Goal: Transaction & Acquisition: Register for event/course

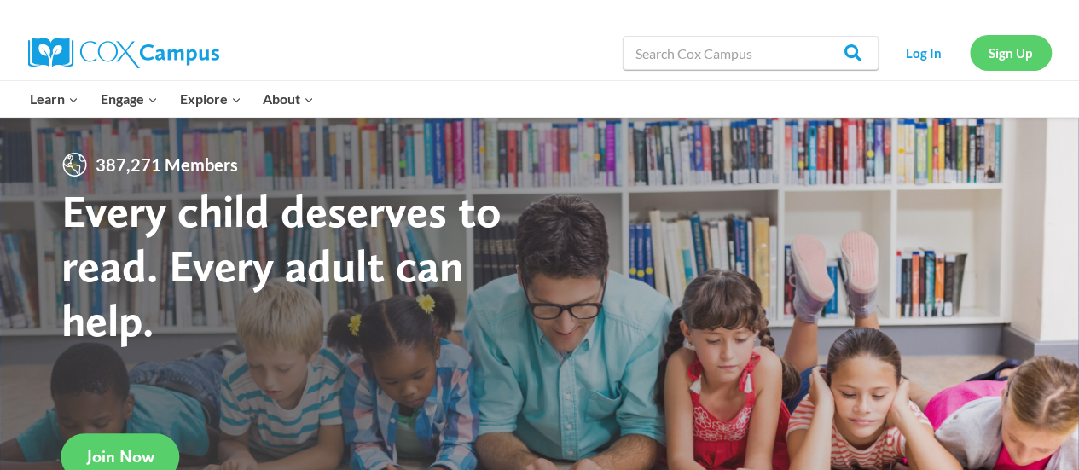
click at [1021, 45] on link "Sign Up" at bounding box center [1011, 52] width 82 height 35
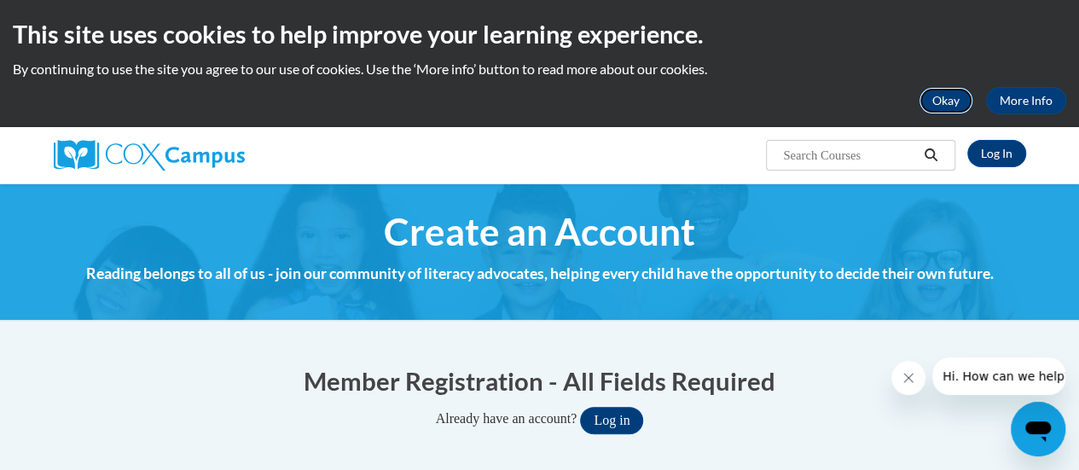
click at [945, 101] on button "Okay" at bounding box center [946, 100] width 55 height 27
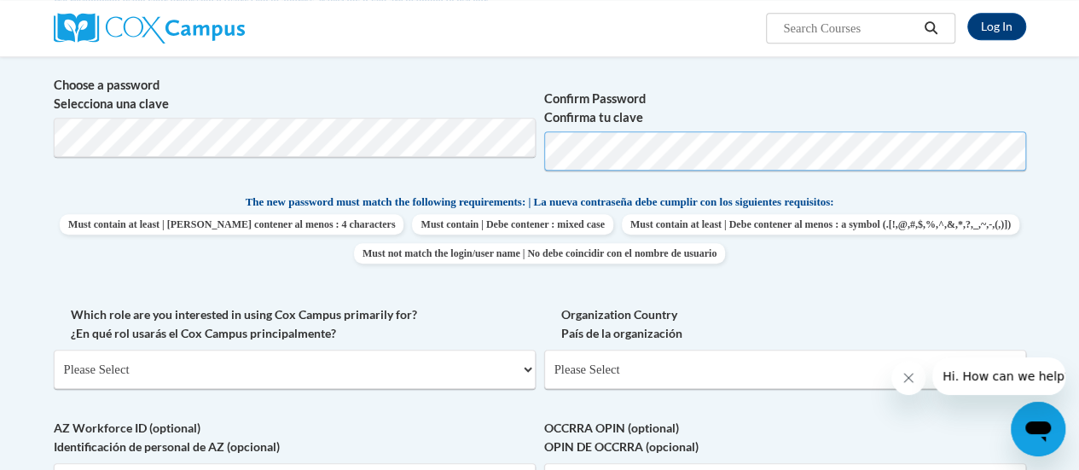
scroll to position [195, 0]
